Goal: Task Accomplishment & Management: Manage account settings

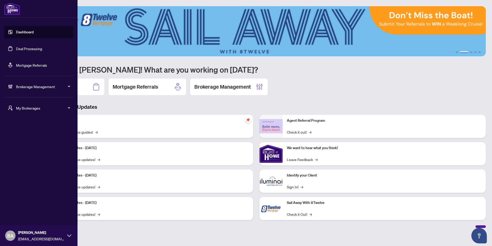
click at [27, 32] on link "Dashboard" at bounding box center [25, 32] width 18 height 5
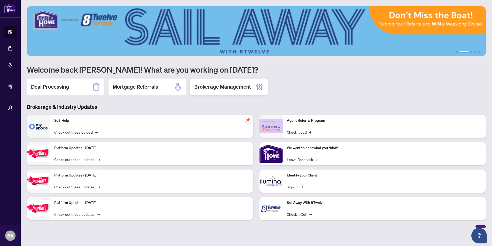
click at [228, 83] on h2 "Brokerage Management" at bounding box center [222, 86] width 57 height 7
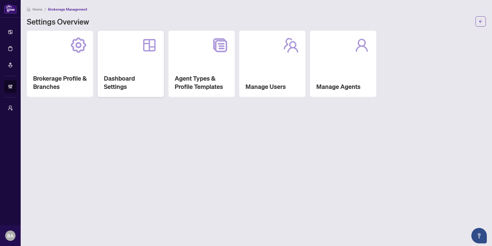
click at [124, 66] on div "Dashboard Settings" at bounding box center [131, 64] width 66 height 66
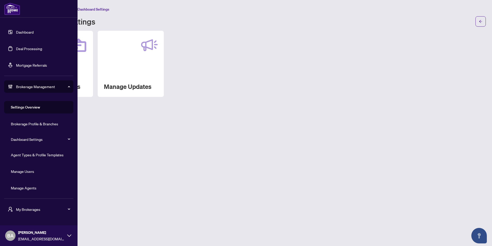
click at [17, 31] on link "Dashboard" at bounding box center [25, 32] width 18 height 5
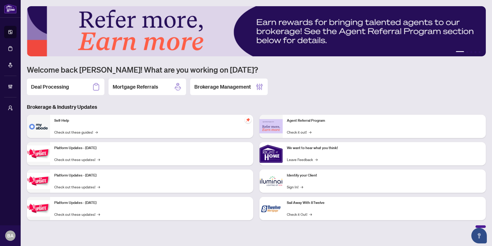
click at [190, 104] on h3 "Brokerage & Industry Updates" at bounding box center [256, 106] width 459 height 7
click at [232, 82] on div "Brokerage Management" at bounding box center [229, 87] width 78 height 17
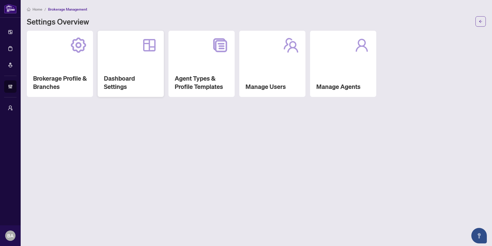
click at [133, 67] on div "Dashboard Settings" at bounding box center [131, 64] width 66 height 66
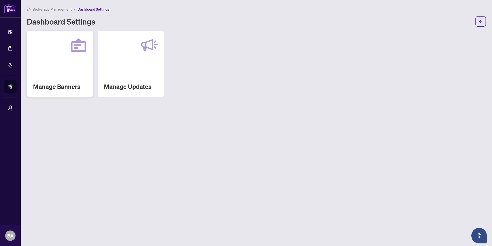
click at [72, 64] on div "Manage Banners" at bounding box center [60, 64] width 66 height 66
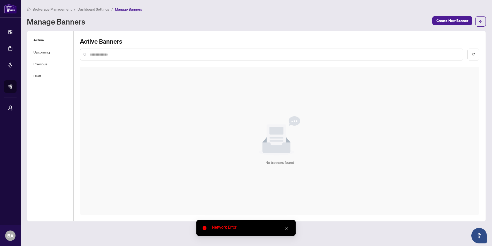
click at [288, 228] on icon "close" at bounding box center [287, 228] width 4 height 4
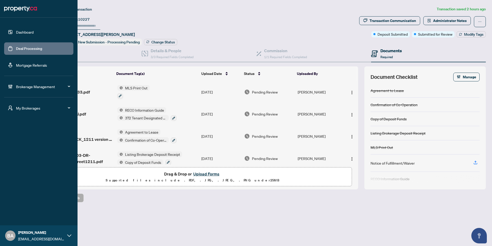
click at [28, 86] on span "Brokerage Management" at bounding box center [43, 87] width 54 height 6
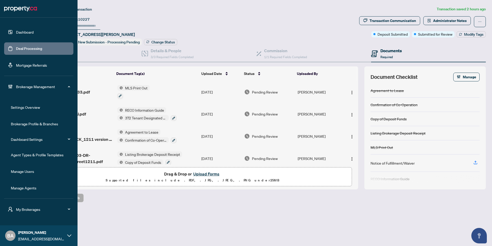
click at [24, 169] on link "Manage Users" at bounding box center [22, 171] width 23 height 5
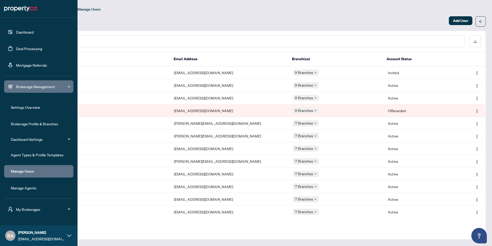
click at [28, 124] on link "Brokerage Profile & Branches" at bounding box center [34, 123] width 47 height 5
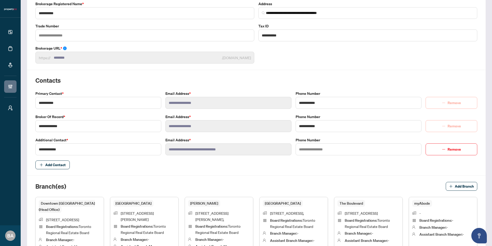
scroll to position [54, 0]
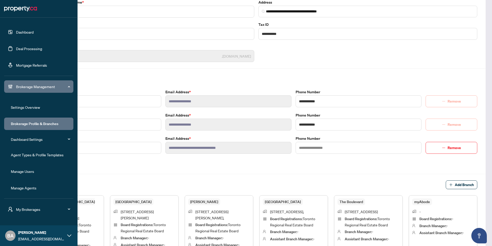
click at [33, 84] on span "Brokerage Management" at bounding box center [43, 87] width 54 height 6
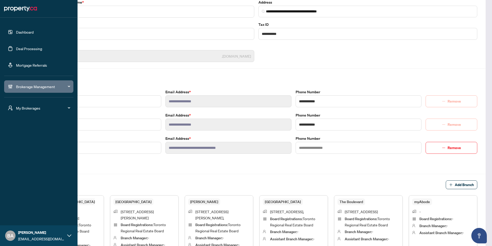
click at [28, 107] on span "My Brokerages" at bounding box center [43, 108] width 54 height 6
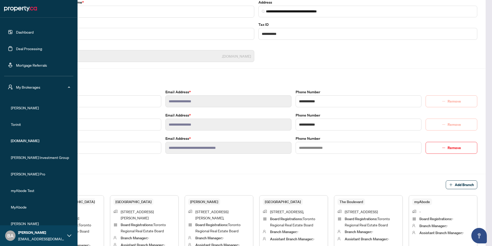
click at [32, 87] on span "My Brokerages" at bounding box center [43, 87] width 54 height 6
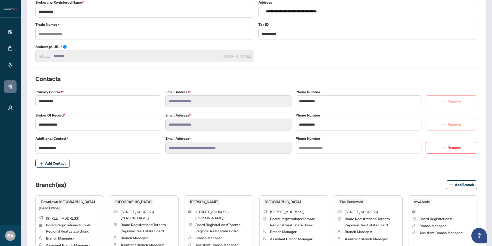
click at [74, 160] on span "Add Contact" at bounding box center [256, 163] width 442 height 9
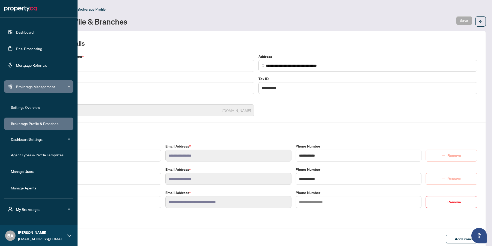
click at [20, 172] on link "Manage Users" at bounding box center [22, 171] width 23 height 5
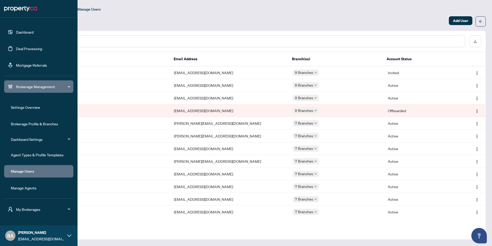
click at [19, 85] on span "Brokerage Management" at bounding box center [43, 87] width 54 height 6
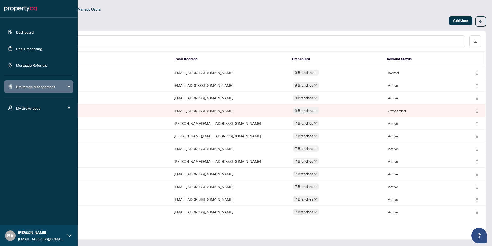
click at [19, 85] on span "Brokerage Management" at bounding box center [43, 87] width 54 height 6
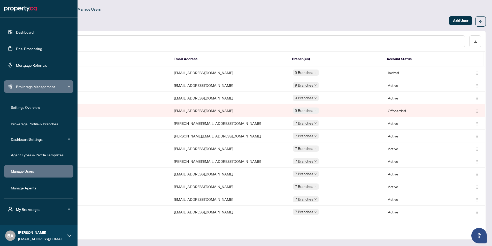
click at [17, 122] on link "Brokerage Profile & Branches" at bounding box center [34, 123] width 47 height 5
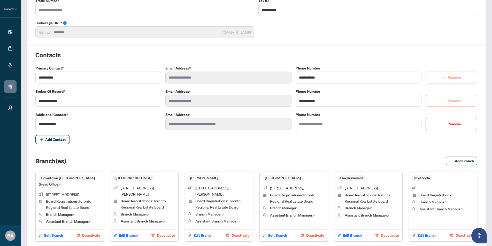
scroll to position [79, 0]
